Goal: Information Seeking & Learning: Learn about a topic

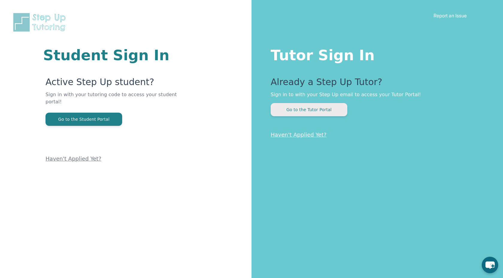
click at [324, 104] on button "Go to the Tutor Portal" at bounding box center [308, 109] width 77 height 13
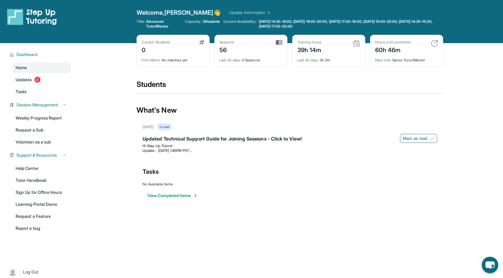
click at [237, 19] on span "Current Availability:" at bounding box center [239, 24] width 33 height 10
click at [229, 13] on link "Update Information" at bounding box center [250, 13] width 42 height 6
click at [161, 25] on span "Advanced Tutor/Mentor" at bounding box center [163, 24] width 35 height 10
drag, startPoint x: 171, startPoint y: 28, endPoint x: 147, endPoint y: 24, distance: 24.3
click at [147, 23] on span "Advanced Tutor/Mentor" at bounding box center [163, 24] width 35 height 10
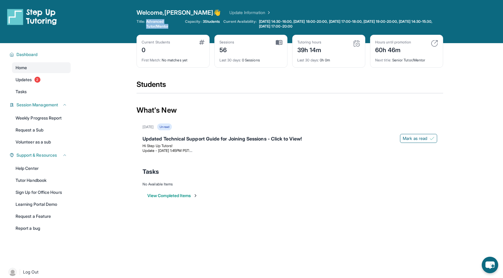
click at [147, 24] on span "Advanced Tutor/Mentor" at bounding box center [163, 24] width 35 height 10
click at [24, 76] on link "Updates 2" at bounding box center [41, 79] width 59 height 11
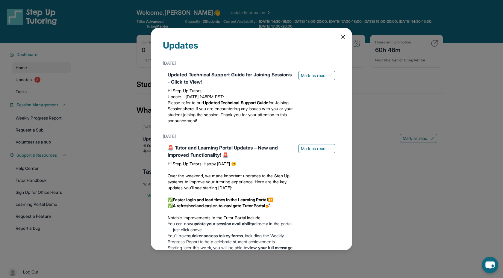
click at [343, 37] on icon at bounding box center [342, 36] width 3 height 3
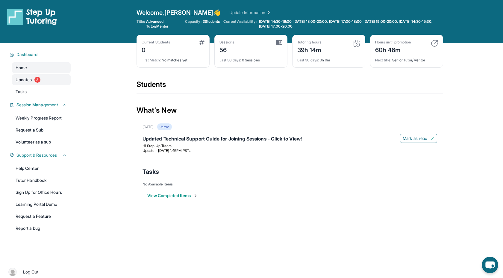
click at [27, 83] on link "Updates 2" at bounding box center [41, 79] width 59 height 11
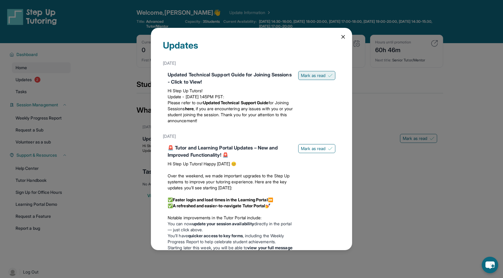
click at [328, 73] on img at bounding box center [330, 75] width 5 height 5
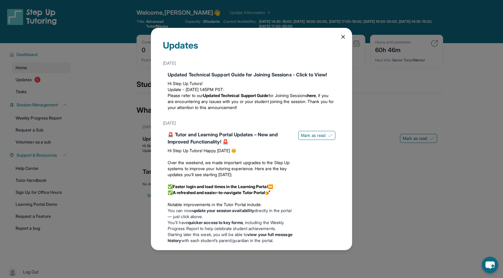
click at [312, 148] on div "🚨 Tutor and Learning Portal Updates – New and Improved Functionality! 🚨 Hi Step…" at bounding box center [252, 233] width 168 height 205
click at [312, 131] on button "Mark as read" at bounding box center [316, 135] width 37 height 9
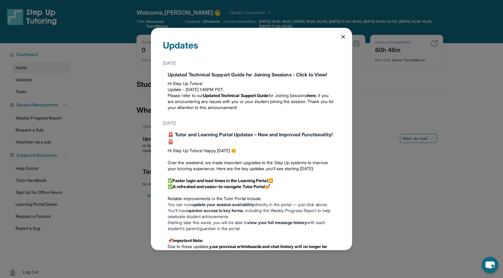
click at [338, 37] on div "Updates May 13th Updated Technical Support Guide for Joining Sessions - Click t…" at bounding box center [251, 139] width 201 height 222
click at [344, 38] on icon at bounding box center [343, 37] width 6 height 6
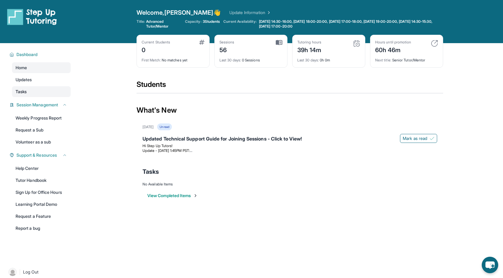
click at [37, 95] on link "Tasks" at bounding box center [41, 91] width 59 height 11
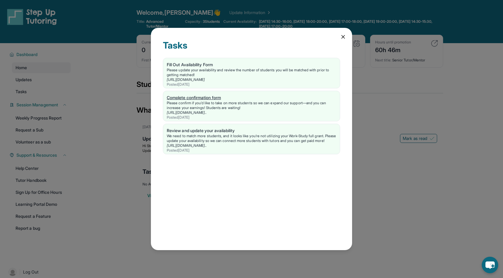
click at [221, 100] on div "Complete confirmation form" at bounding box center [251, 98] width 169 height 6
click at [346, 32] on div "Tasks Fill Out Availability Form Please update your availability and review the…" at bounding box center [251, 139] width 201 height 222
click at [343, 36] on icon at bounding box center [342, 36] width 3 height 3
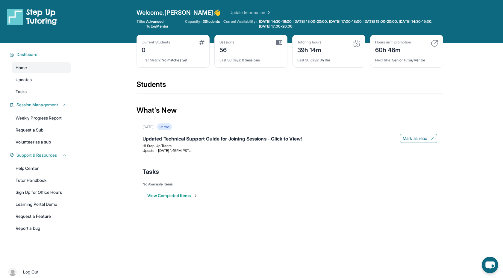
click at [431, 45] on img at bounding box center [434, 43] width 7 height 7
click at [383, 37] on div "Hours until promotion 60h 46m Next title : Senior Tutor/Mentor" at bounding box center [406, 51] width 73 height 33
click at [39, 178] on link "Tutor Handbook" at bounding box center [41, 180] width 59 height 11
click at [49, 157] on span "Support & Resources" at bounding box center [36, 155] width 40 height 6
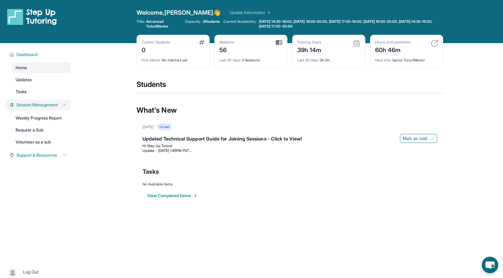
click at [63, 104] on icon at bounding box center [64, 104] width 5 height 5
click at [185, 197] on button "View Completed Items" at bounding box center [172, 195] width 51 height 6
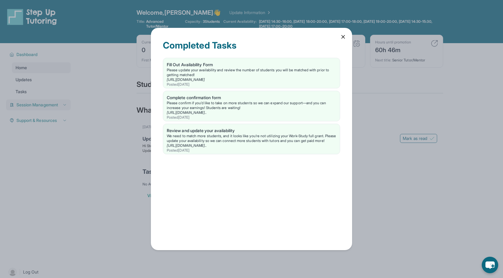
click at [341, 35] on icon at bounding box center [343, 37] width 6 height 6
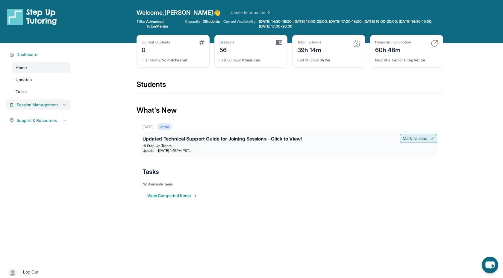
click at [412, 136] on span "Mark as read" at bounding box center [414, 138] width 25 height 6
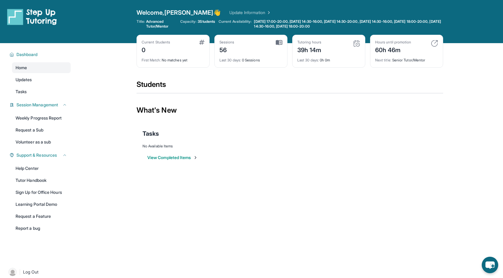
click at [280, 42] on img at bounding box center [279, 42] width 7 height 5
click at [43, 83] on link "Updates" at bounding box center [41, 79] width 59 height 11
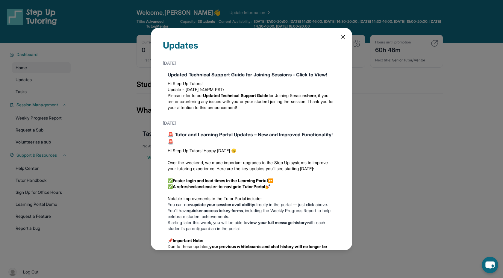
click at [344, 38] on icon at bounding box center [342, 36] width 3 height 3
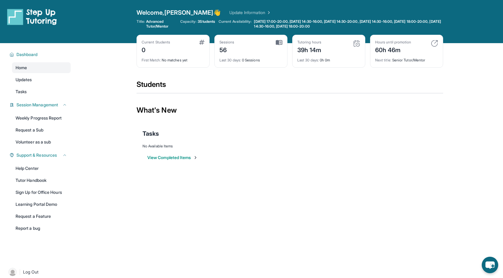
click at [64, 7] on div "Open sidebar Welcome, [PERSON_NAME] 👋 Update Information Title: Advanced Tutor/…" at bounding box center [251, 21] width 503 height 43
click at [37, 13] on img at bounding box center [32, 16] width 50 height 17
